Goal: Transaction & Acquisition: Purchase product/service

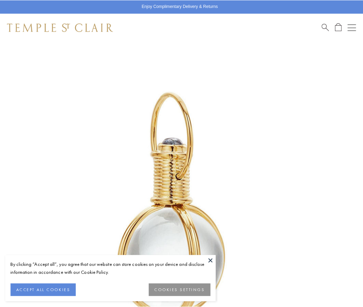
scroll to position [179, 0]
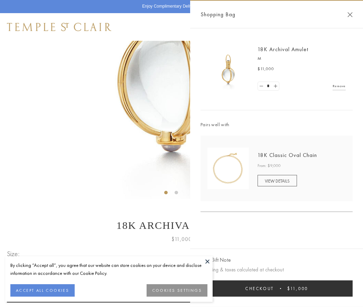
click at [277, 289] on button "Checkout $11,000" at bounding box center [277, 289] width 152 height 16
